Goal: Information Seeking & Learning: Learn about a topic

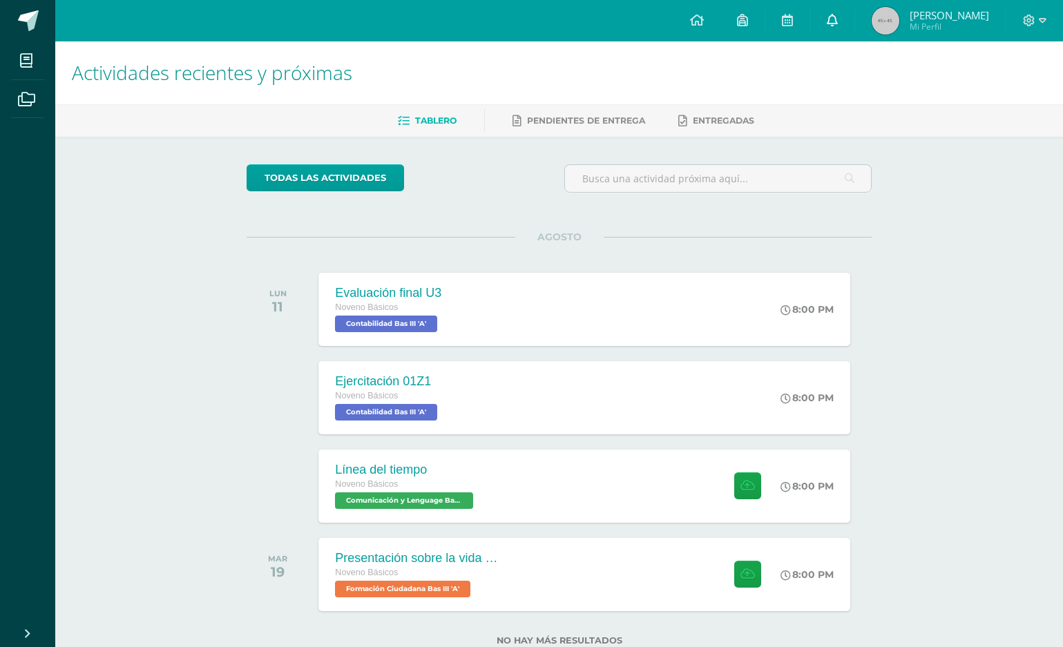
click at [838, 14] on icon at bounding box center [832, 20] width 11 height 12
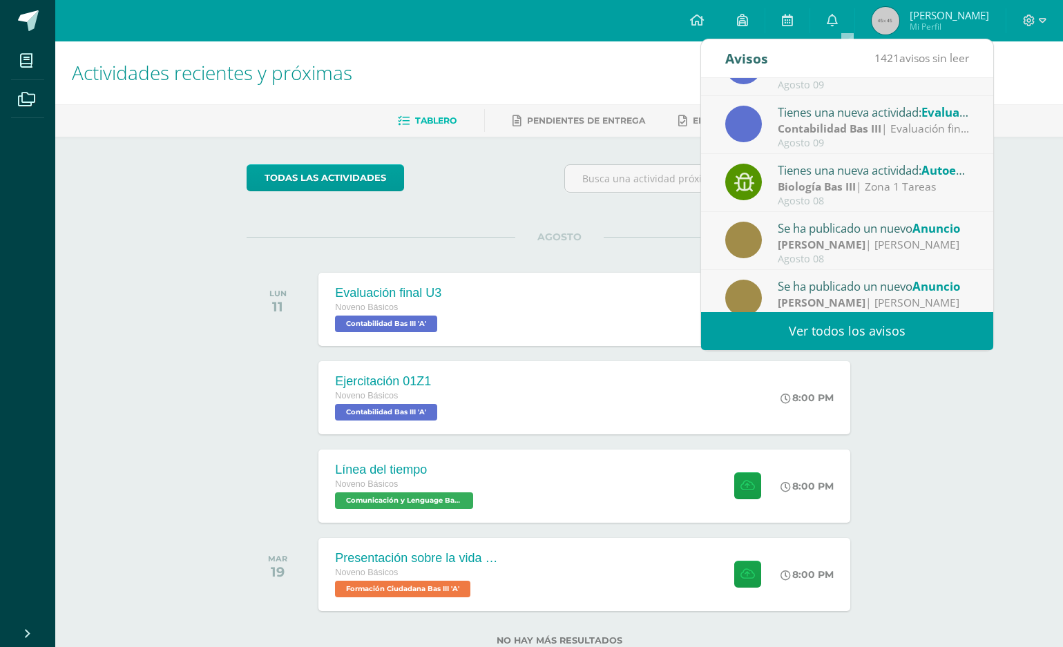
scroll to position [230, 0]
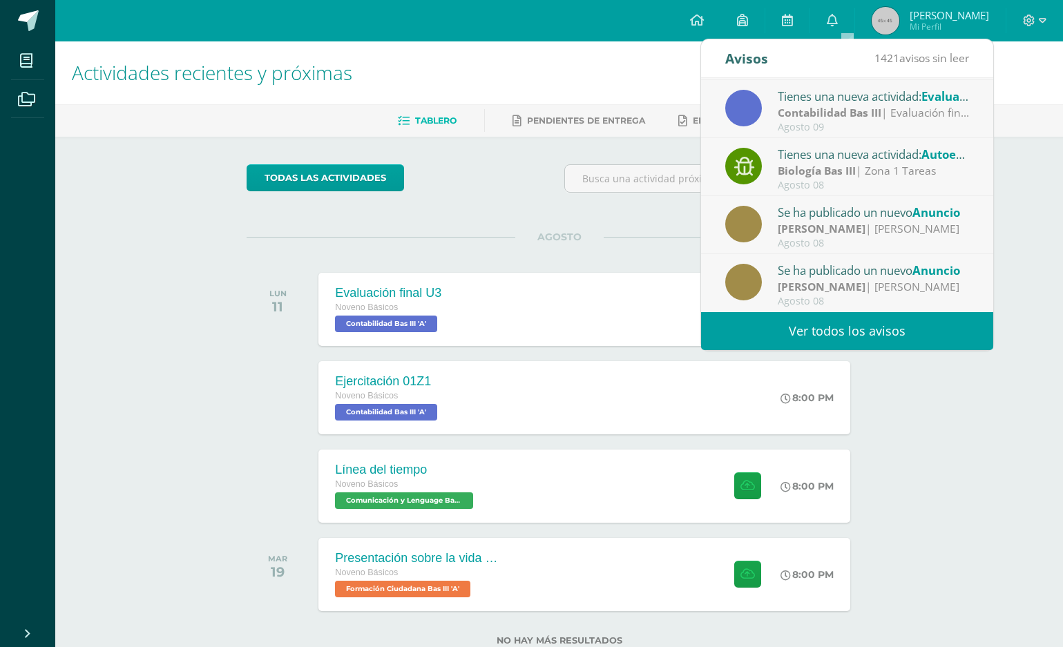
click at [619, 209] on div "todas las Actividades No tienes actividades Échale un vistazo a los demás perío…" at bounding box center [559, 413] width 680 height 553
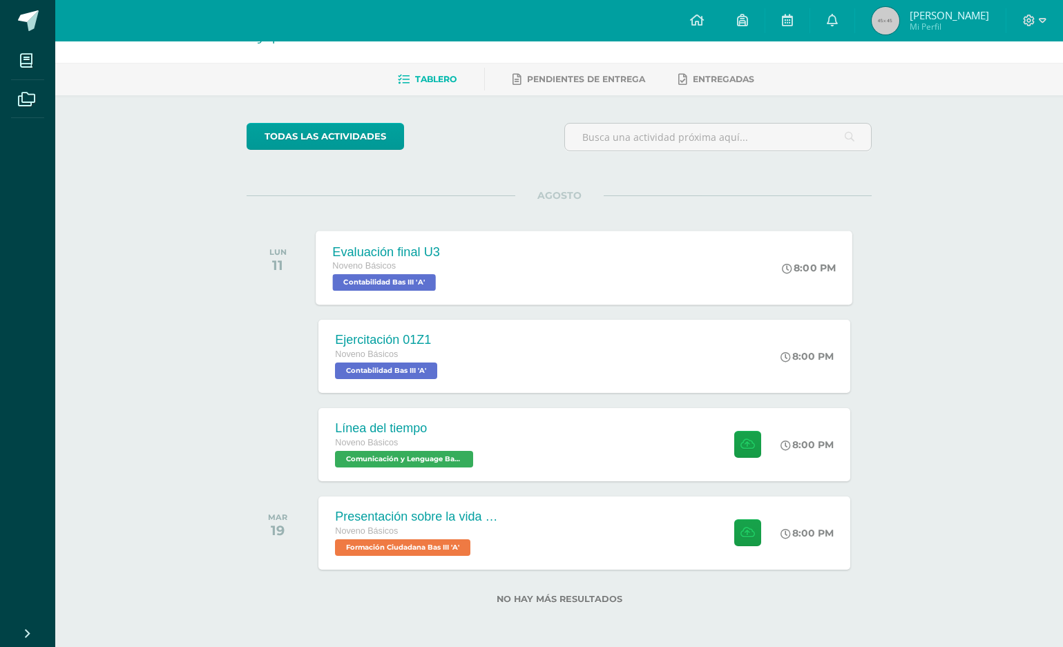
scroll to position [42, 0]
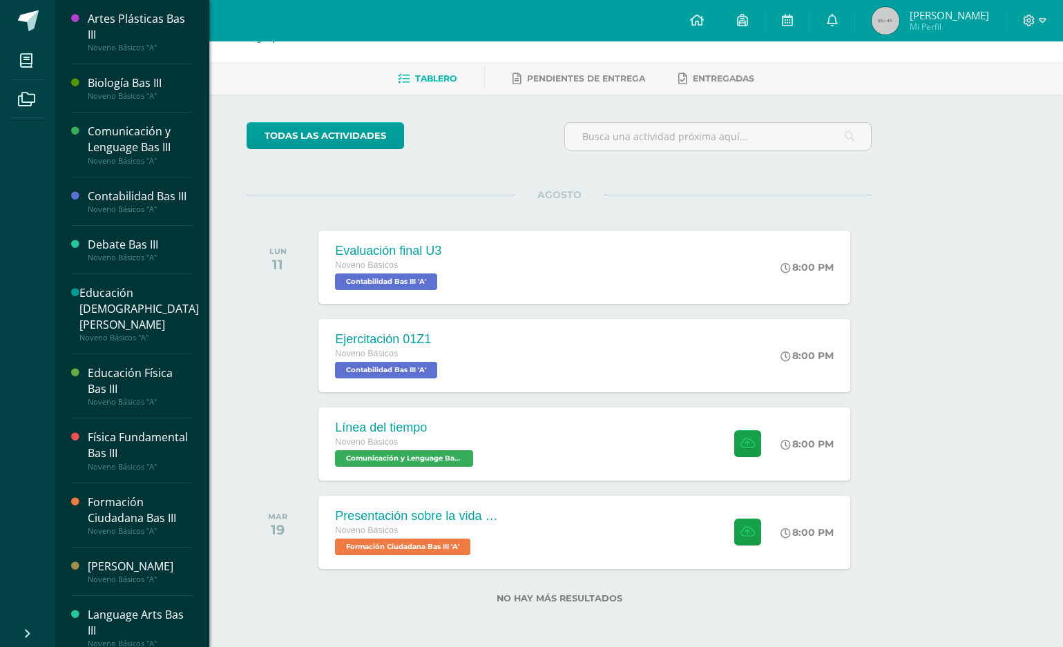
click at [111, 30] on div "Artes Plásticas Bas III" at bounding box center [140, 27] width 105 height 32
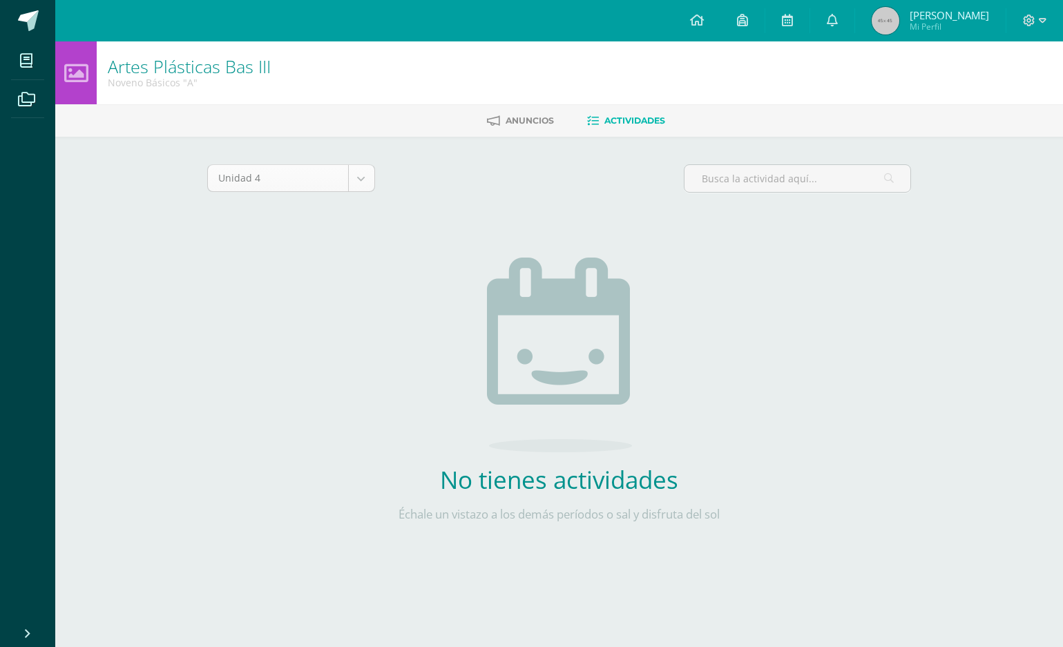
click at [354, 184] on body "Mis cursos Archivos Cerrar panel Artes Plásticas Bas III Noveno Básicos "A" Bio…" at bounding box center [531, 297] width 1063 height 594
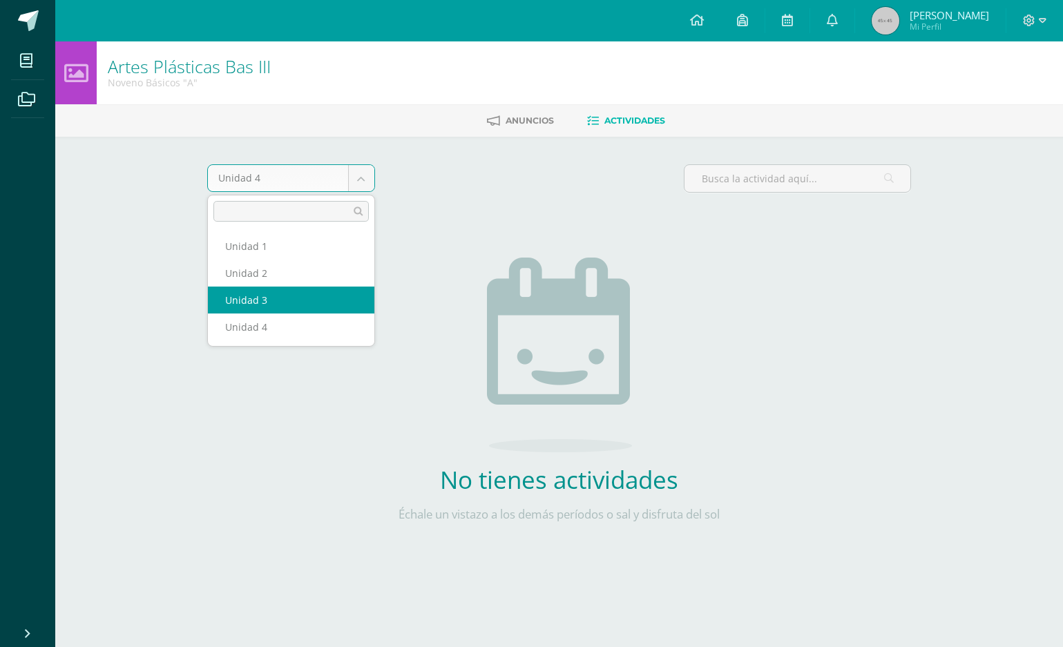
select select "Unidad 3"
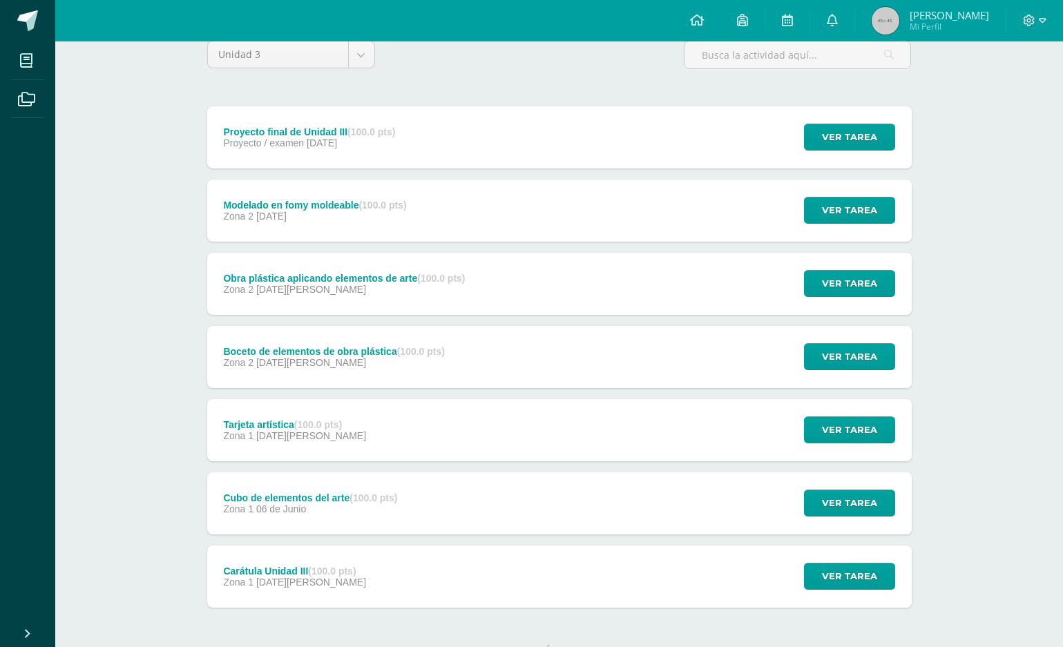
scroll to position [175, 0]
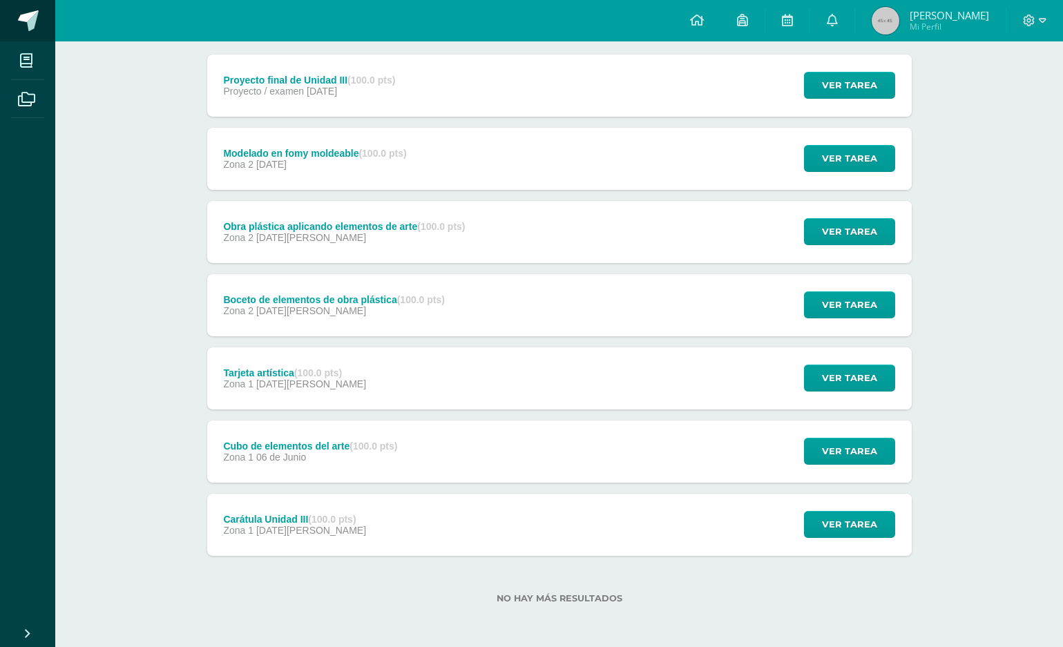
click at [23, 20] on span at bounding box center [28, 20] width 21 height 21
